Goal: Task Accomplishment & Management: Manage account settings

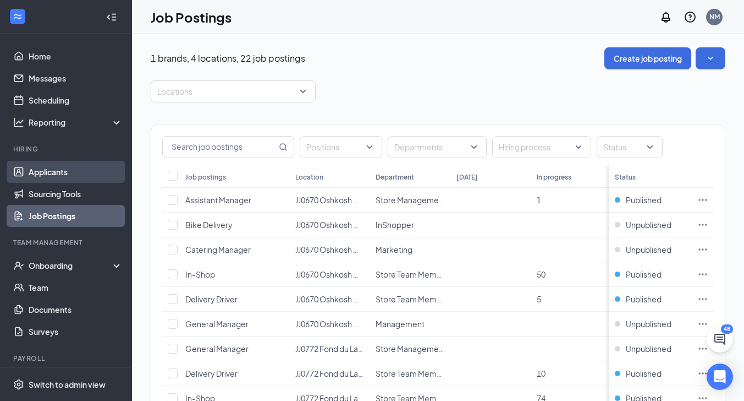
click at [52, 166] on link "Applicants" at bounding box center [76, 172] width 94 height 22
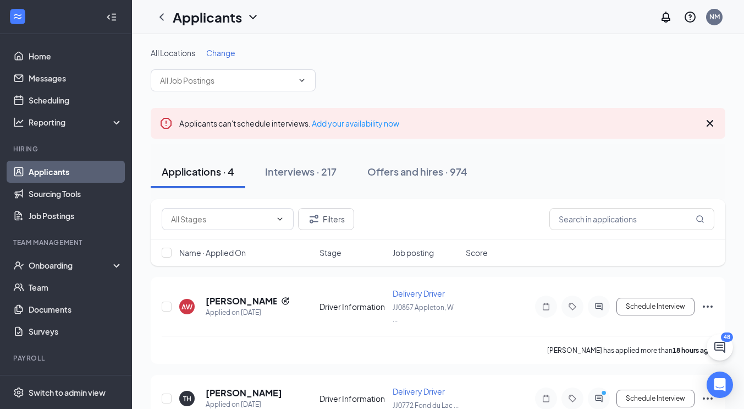
scroll to position [233, 0]
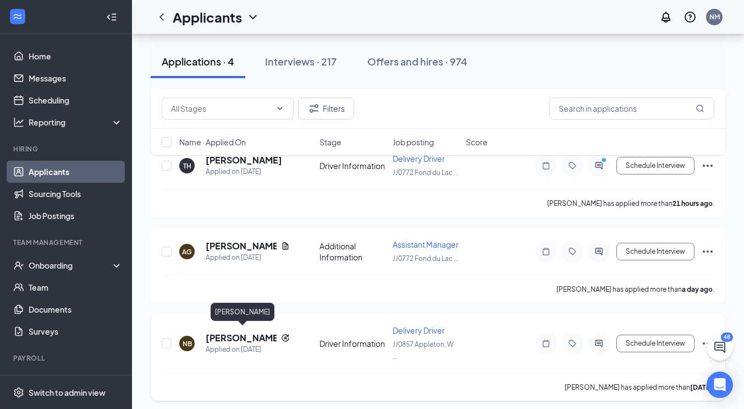
click at [242, 332] on h5 "[PERSON_NAME]" at bounding box center [241, 338] width 71 height 12
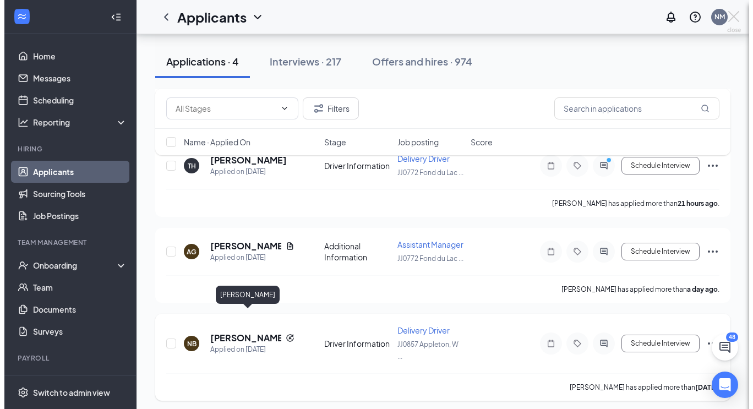
scroll to position [210, 0]
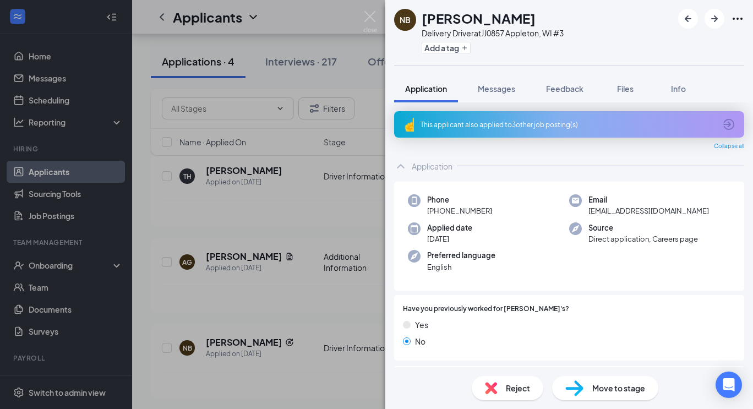
click at [722, 122] on icon "ArrowCircle" at bounding box center [728, 124] width 13 height 13
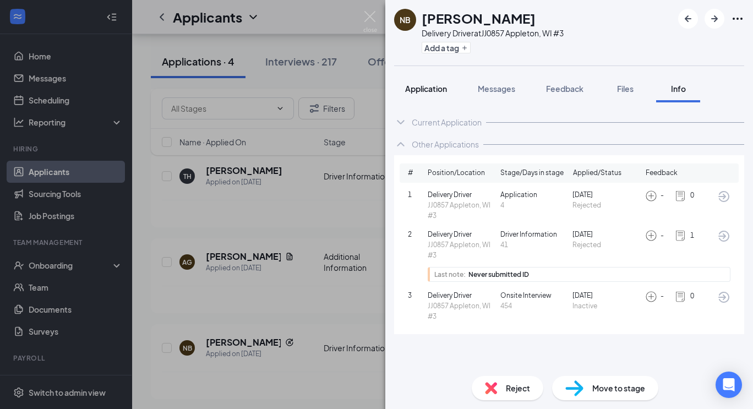
click at [440, 96] on button "Application" at bounding box center [426, 89] width 64 height 28
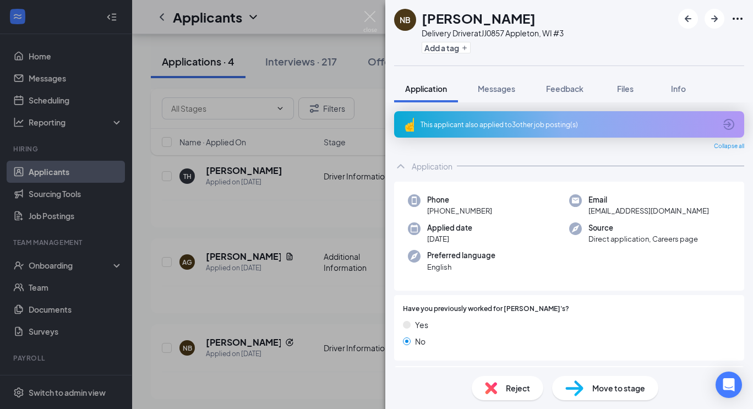
scroll to position [248, 0]
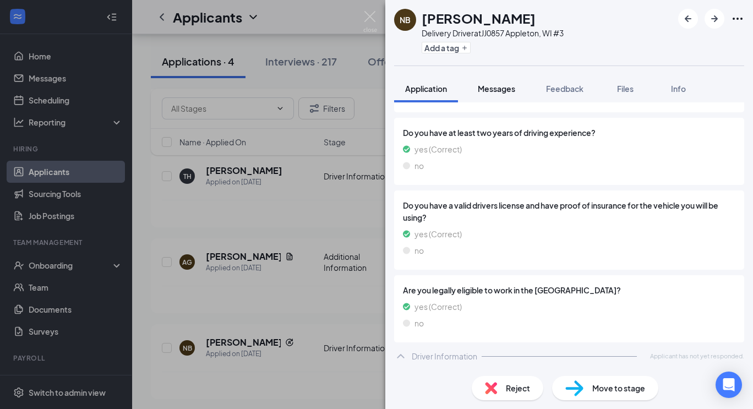
click at [499, 100] on button "Messages" at bounding box center [496, 89] width 59 height 28
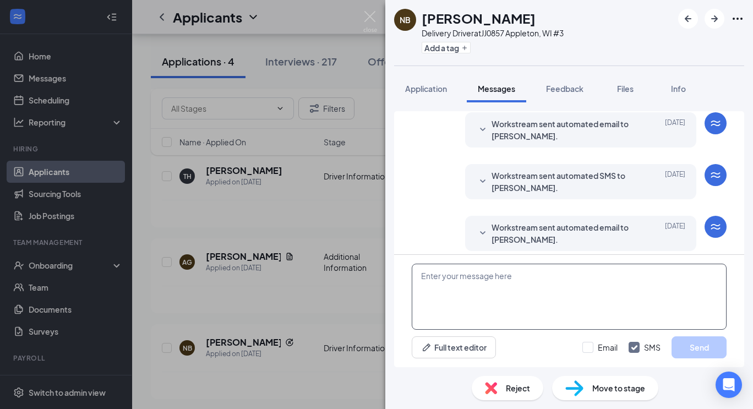
scroll to position [303, 0]
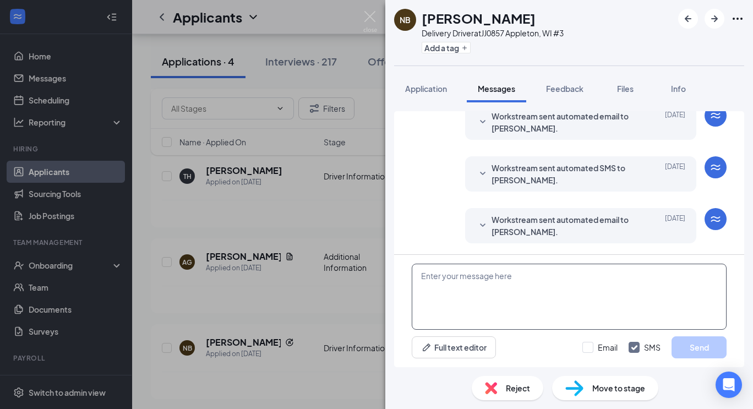
click at [483, 303] on textarea at bounding box center [569, 297] width 315 height 66
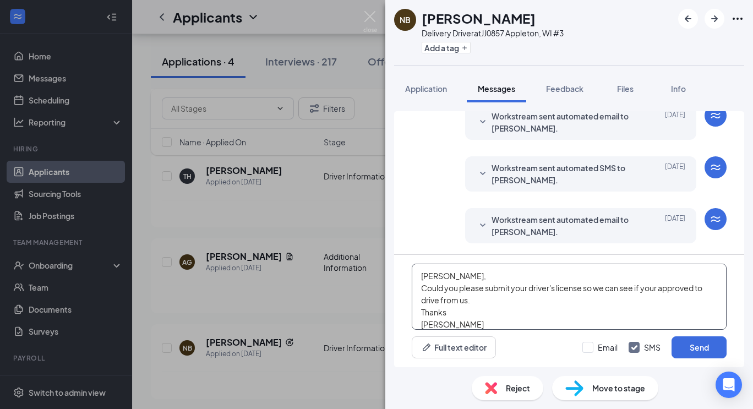
click at [505, 311] on textarea "[PERSON_NAME], Could you please submit your driver's license so we can see if y…" at bounding box center [569, 297] width 315 height 66
drag, startPoint x: 477, startPoint y: 326, endPoint x: 413, endPoint y: 292, distance: 72.4
click at [413, 292] on textarea "[PERSON_NAME], Could you please submit your driver's license so we can see if y…" at bounding box center [569, 297] width 315 height 66
type textarea "[PERSON_NAME], Could you please submit your driver's license so we can see if y…"
click at [702, 353] on button "Send" at bounding box center [698, 347] width 55 height 22
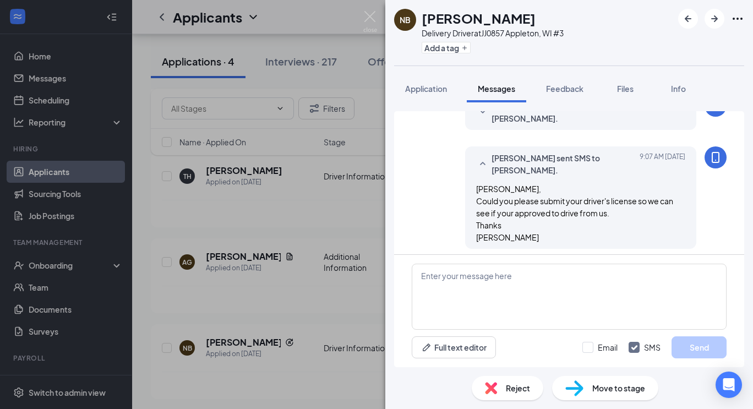
scroll to position [421, 0]
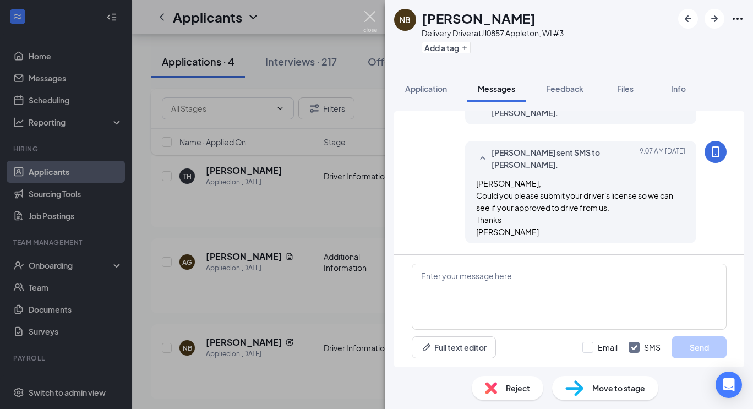
click at [371, 15] on img at bounding box center [370, 21] width 14 height 21
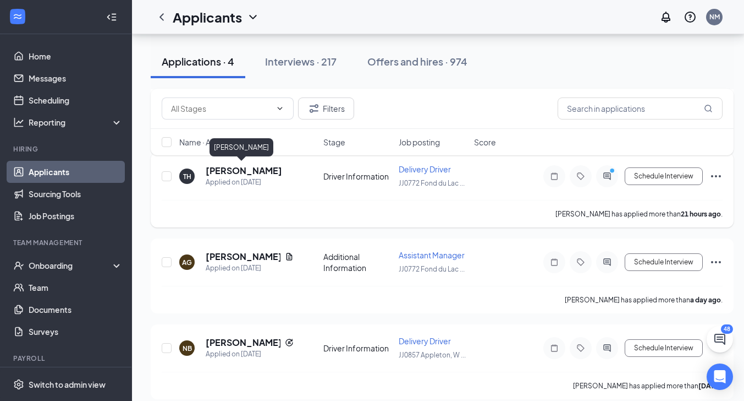
click at [249, 169] on h5 "[PERSON_NAME]" at bounding box center [244, 171] width 76 height 12
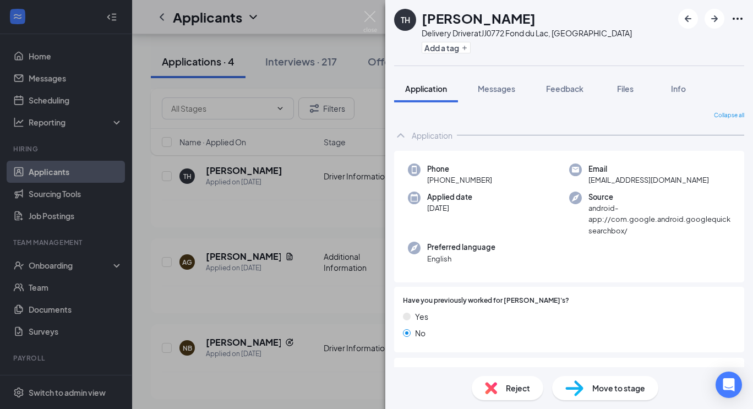
scroll to position [240, 0]
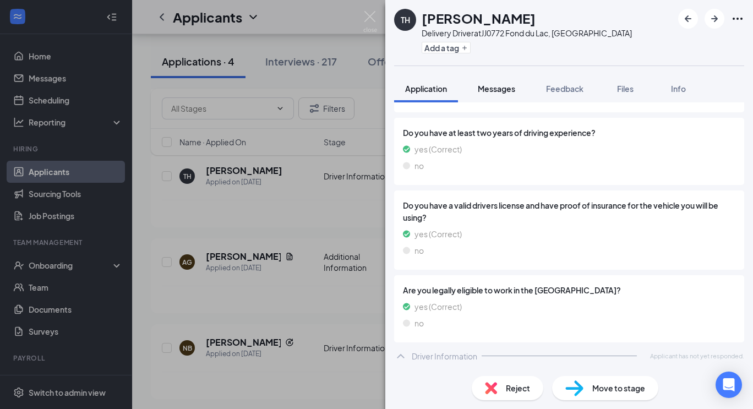
click at [511, 84] on span "Messages" at bounding box center [496, 89] width 37 height 10
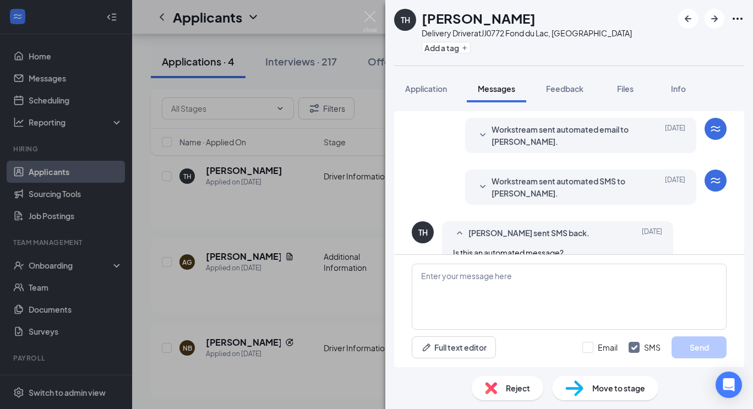
scroll to position [437, 0]
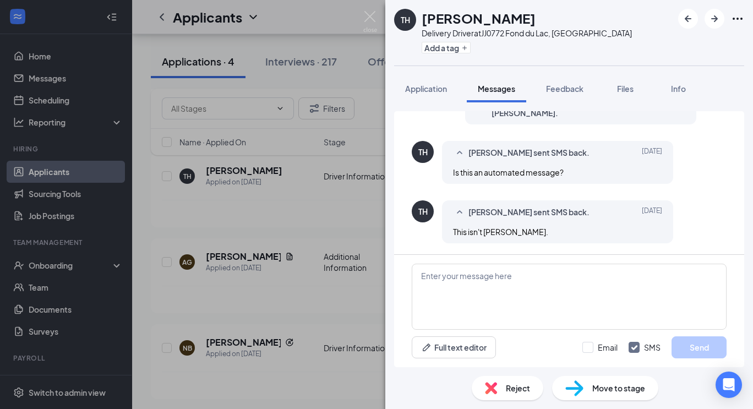
click at [502, 382] on div "Reject" at bounding box center [508, 388] width 72 height 24
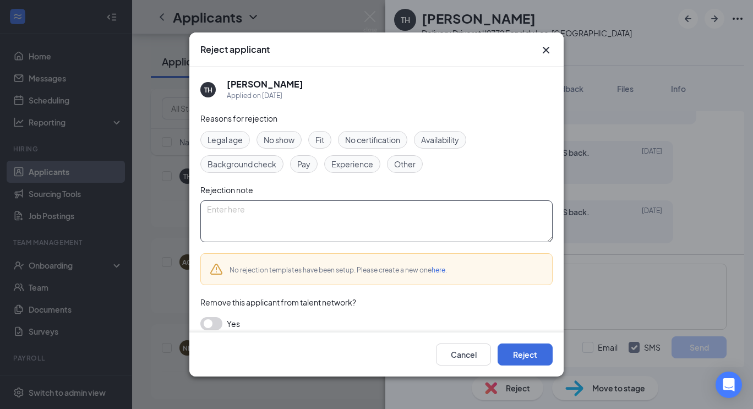
click at [475, 227] on textarea at bounding box center [376, 221] width 352 height 42
type textarea "never submitted ID"
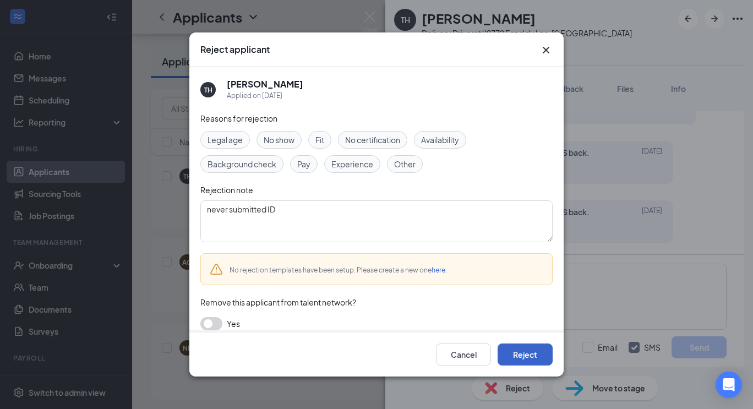
click at [536, 359] on button "Reject" at bounding box center [524, 354] width 55 height 22
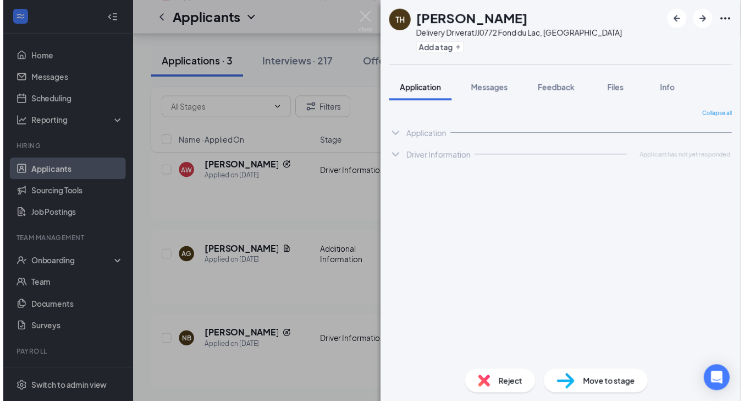
scroll to position [125, 0]
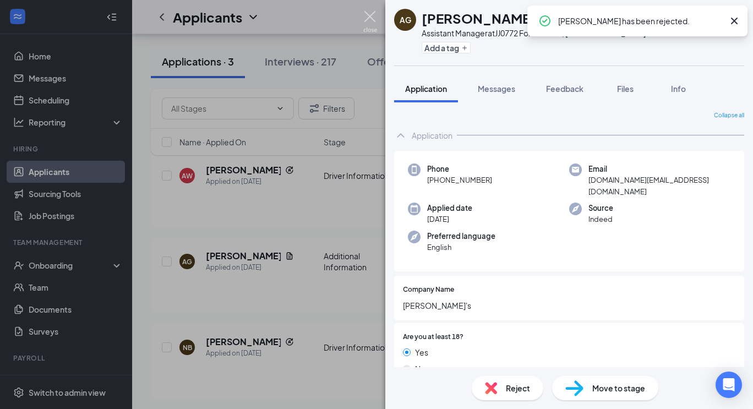
click at [369, 13] on img at bounding box center [370, 21] width 14 height 21
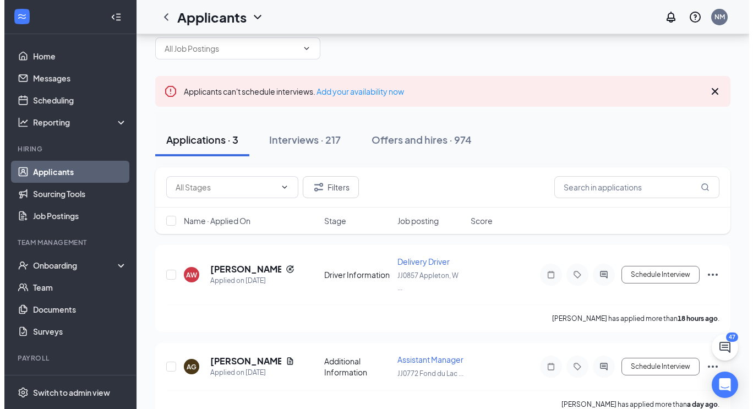
scroll to position [31, 0]
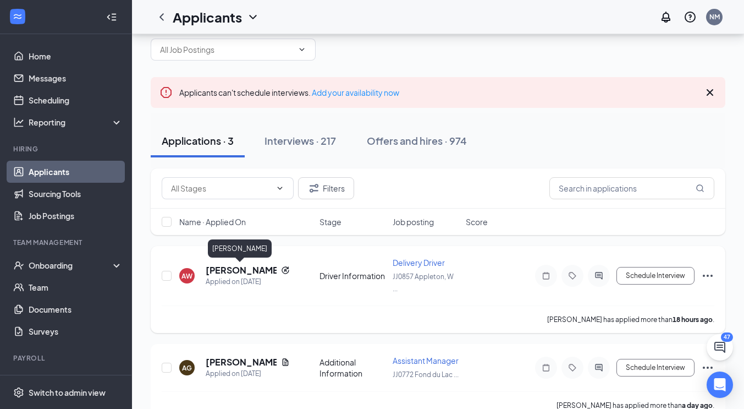
click at [235, 270] on h5 "[PERSON_NAME]" at bounding box center [241, 270] width 71 height 12
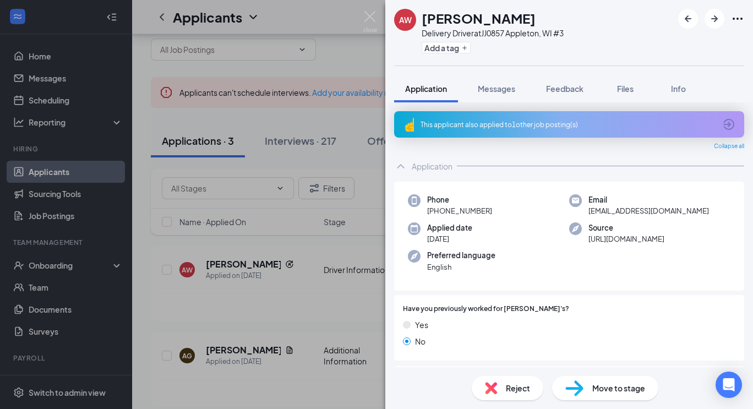
click at [722, 122] on icon "ArrowCircle" at bounding box center [728, 124] width 13 height 13
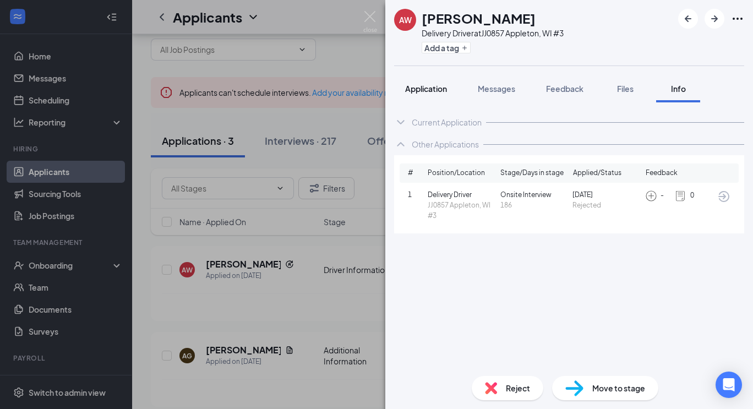
click at [418, 84] on span "Application" at bounding box center [426, 89] width 42 height 10
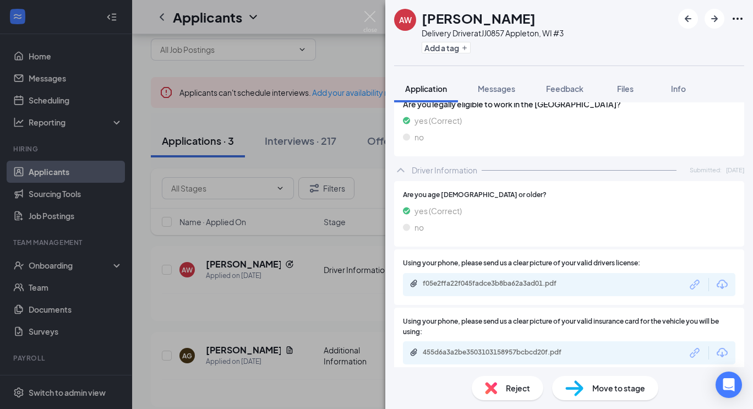
scroll to position [443, 0]
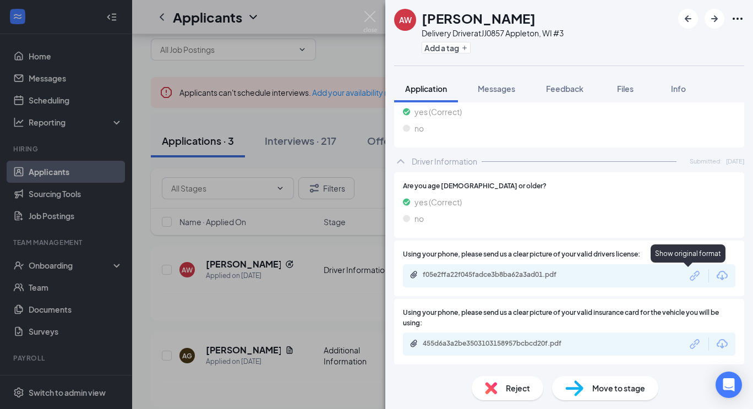
click at [690, 276] on icon "Link" at bounding box center [695, 276] width 14 height 14
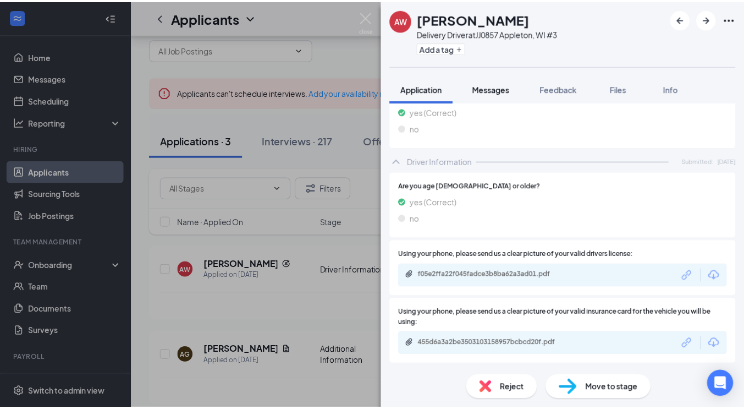
scroll to position [438, 0]
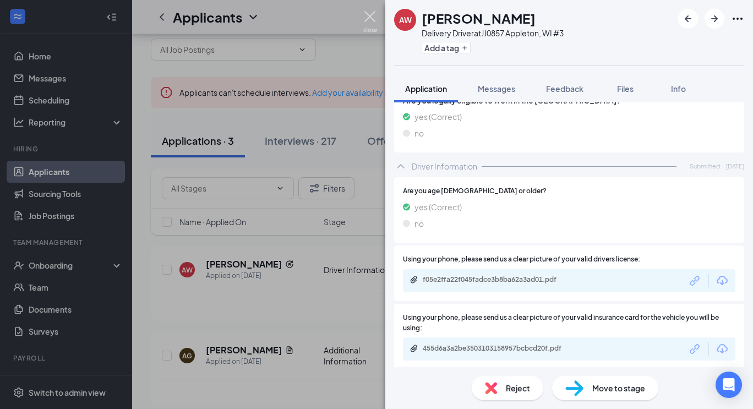
click at [363, 18] on img at bounding box center [370, 21] width 14 height 21
